Goal: Check status: Check status

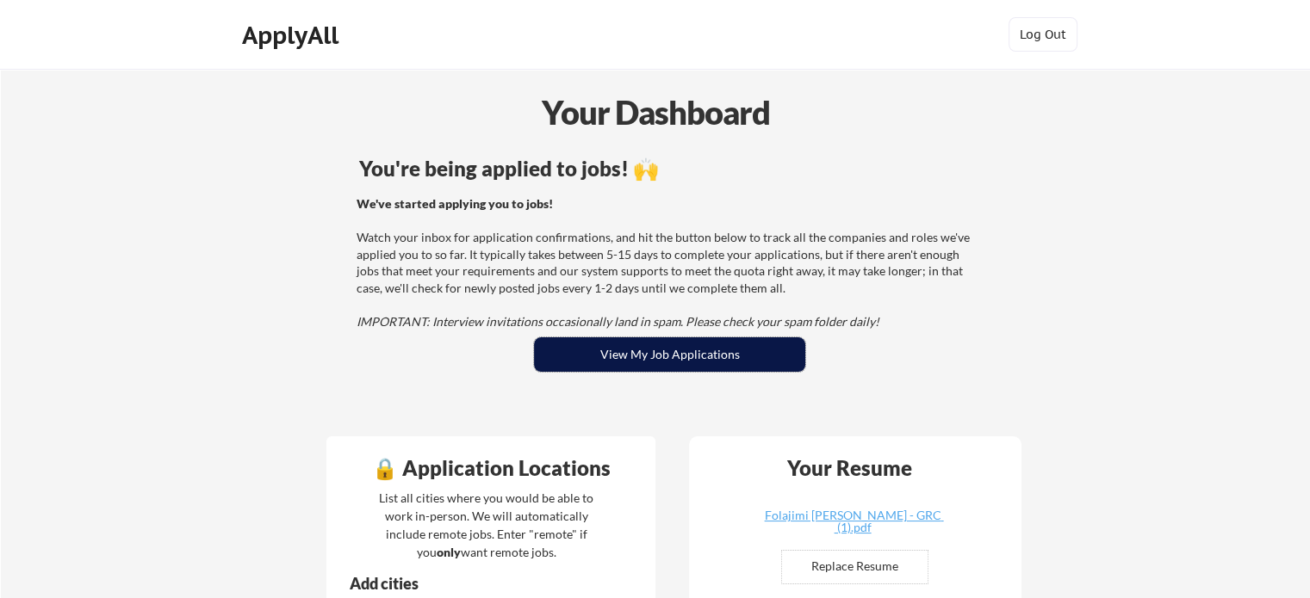
click at [649, 349] on button "View My Job Applications" at bounding box center [669, 355] width 271 height 34
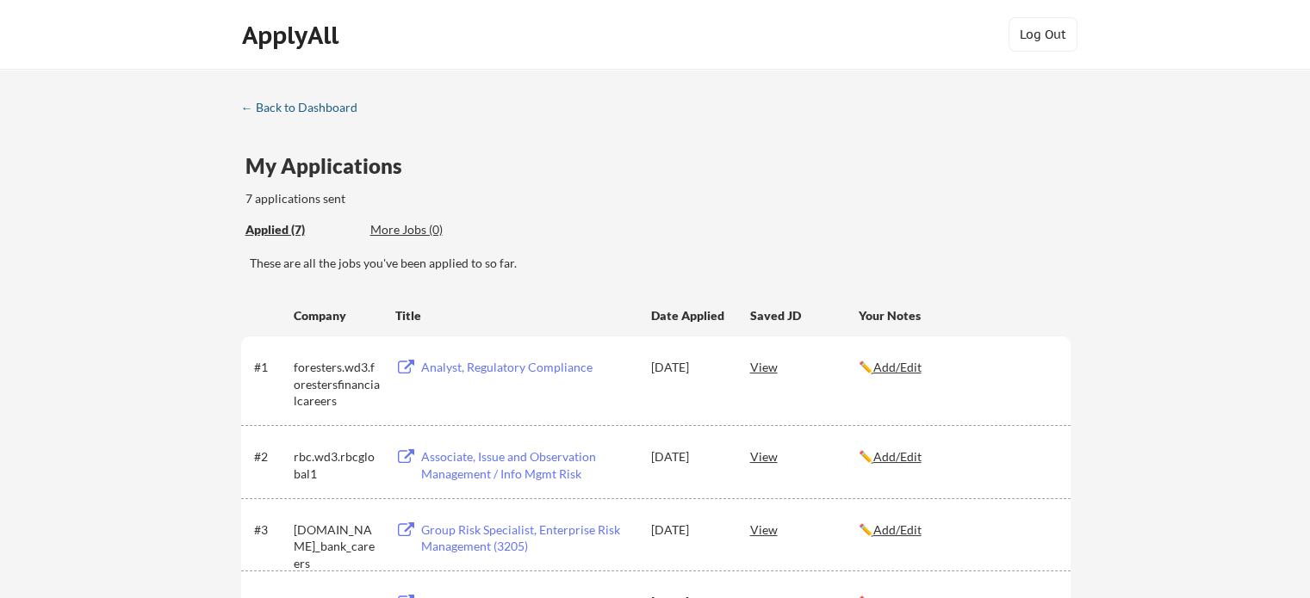
click at [255, 107] on div "← Back to Dashboard" at bounding box center [305, 108] width 129 height 12
